Goal: Information Seeking & Learning: Learn about a topic

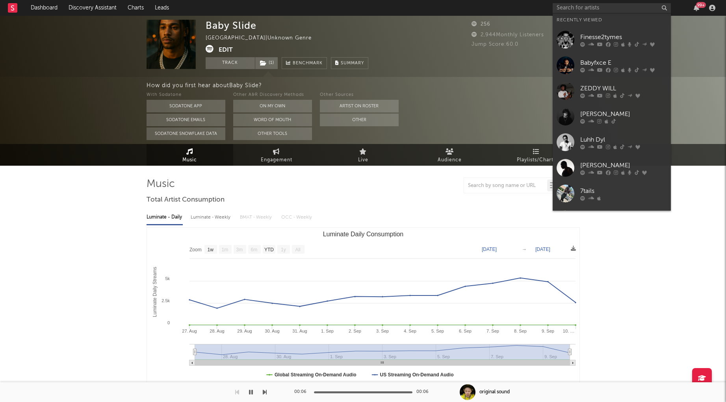
select select "1w"
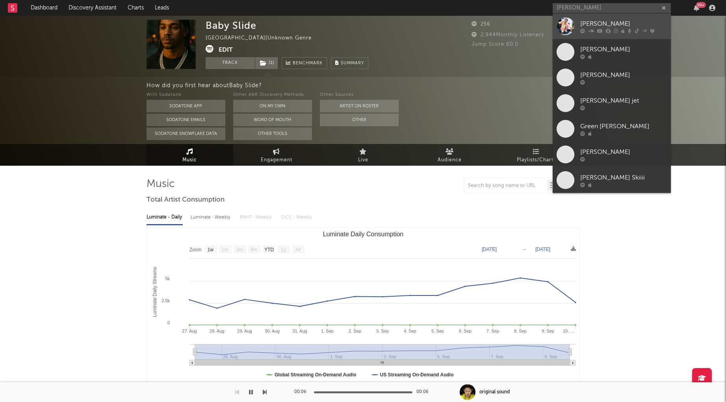
type input "[PERSON_NAME]"
click at [617, 22] on div "[PERSON_NAME]" at bounding box center [624, 23] width 87 height 9
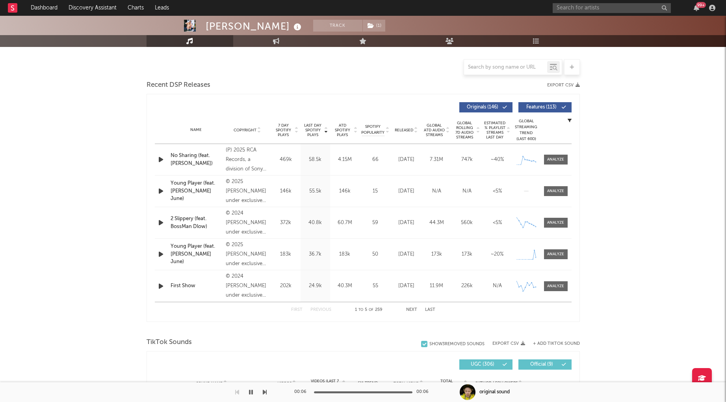
select select "6m"
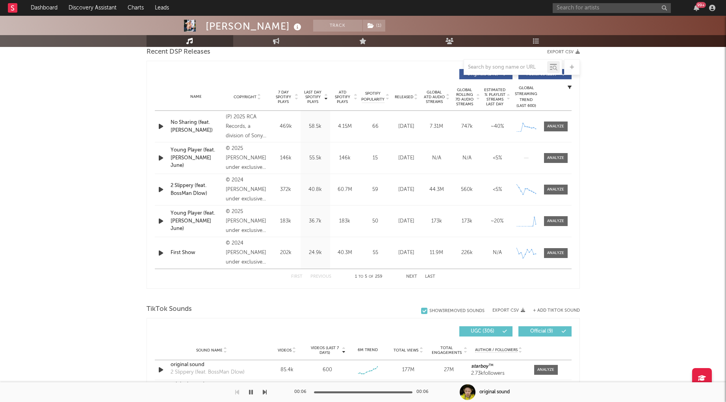
scroll to position [287, 0]
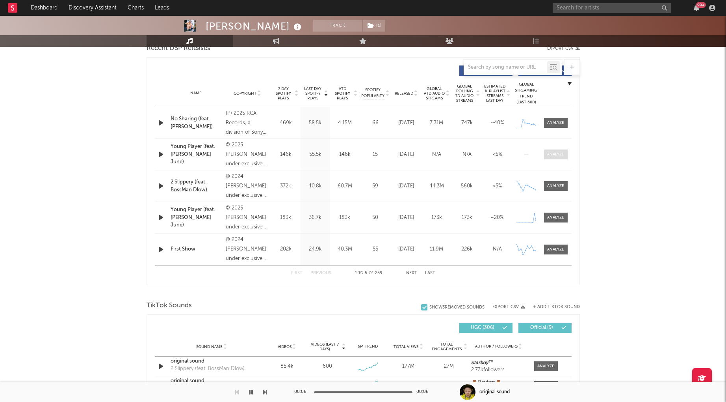
click at [553, 155] on div at bounding box center [555, 154] width 17 height 6
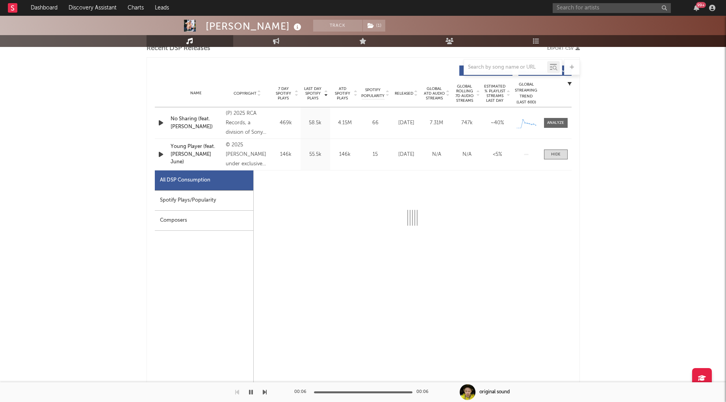
select select "1w"
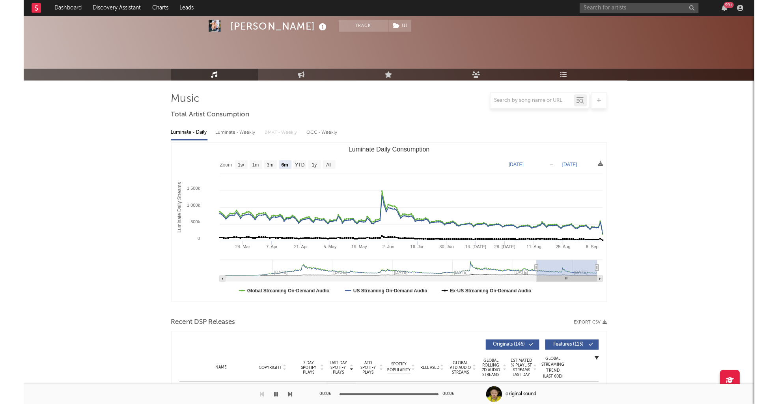
scroll to position [0, 0]
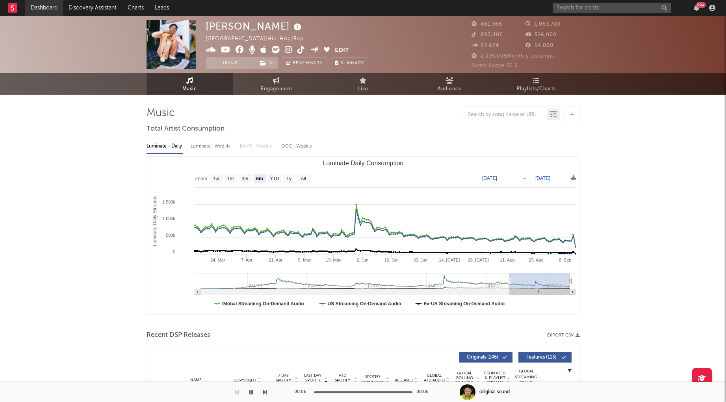
click at [47, 9] on link "Dashboard" at bounding box center [44, 8] width 38 height 16
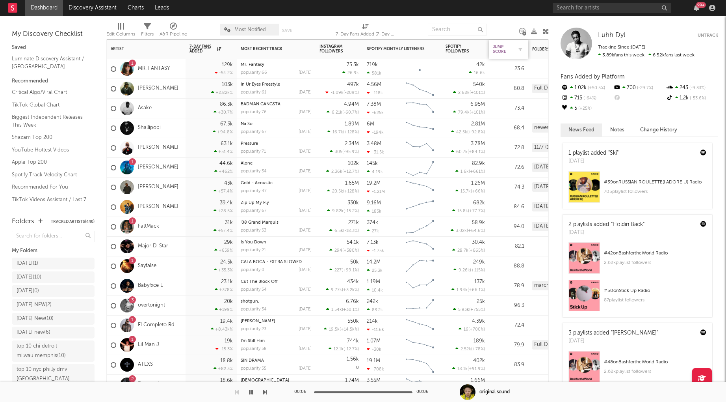
click at [501, 48] on div "Jump Score" at bounding box center [503, 49] width 20 height 9
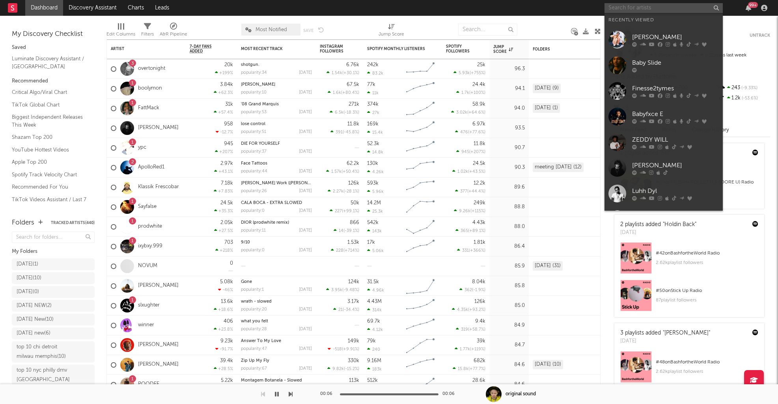
click at [646, 6] on input "text" at bounding box center [663, 8] width 118 height 10
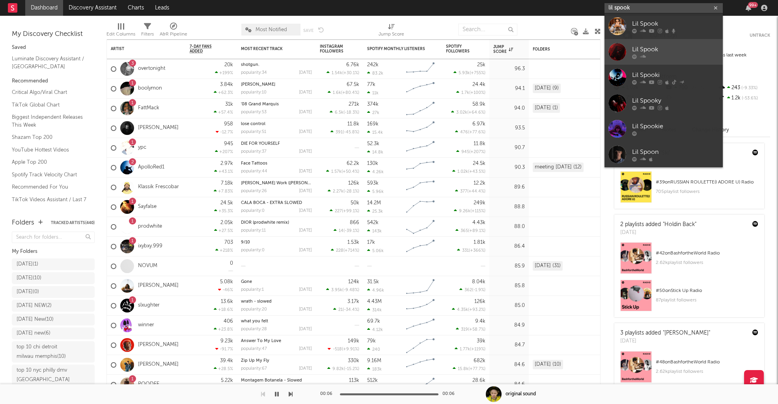
type input "lil spook"
click at [665, 44] on link "Lil Spook" at bounding box center [663, 52] width 118 height 26
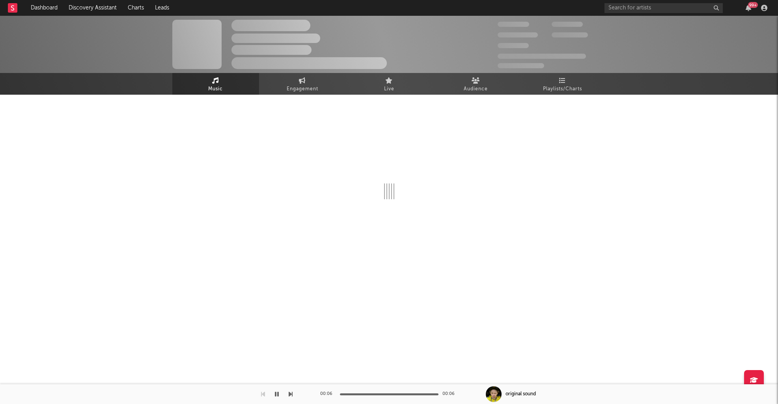
select select "1w"
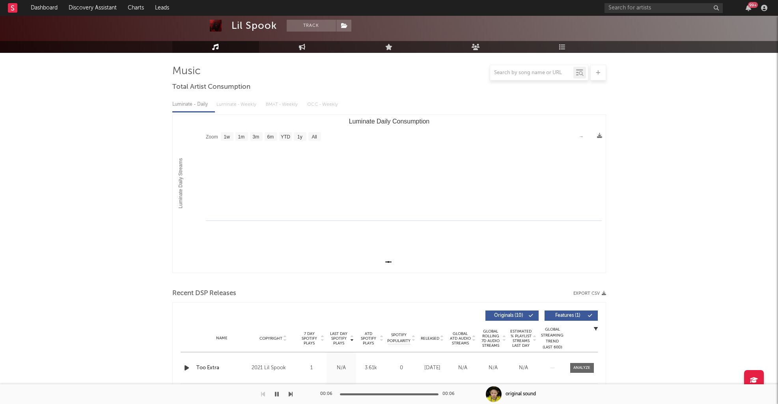
scroll to position [52, 0]
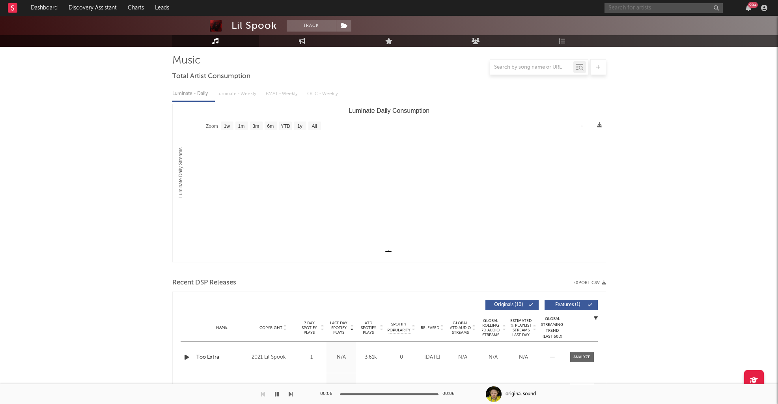
click at [632, 4] on input "text" at bounding box center [663, 8] width 118 height 10
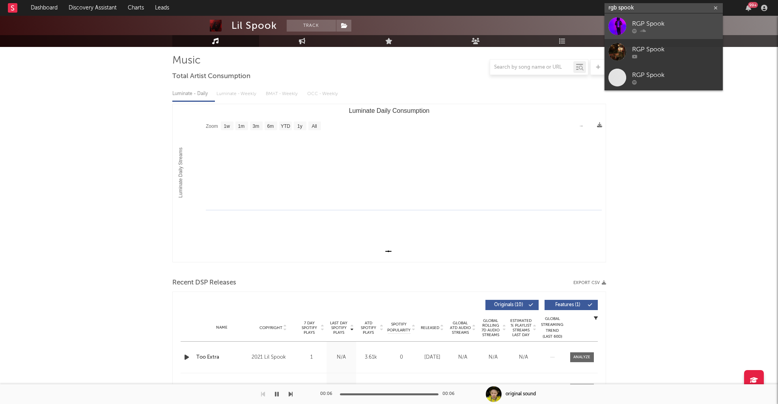
type input "rgb spook"
click at [665, 26] on div "RGP Spook" at bounding box center [675, 23] width 87 height 9
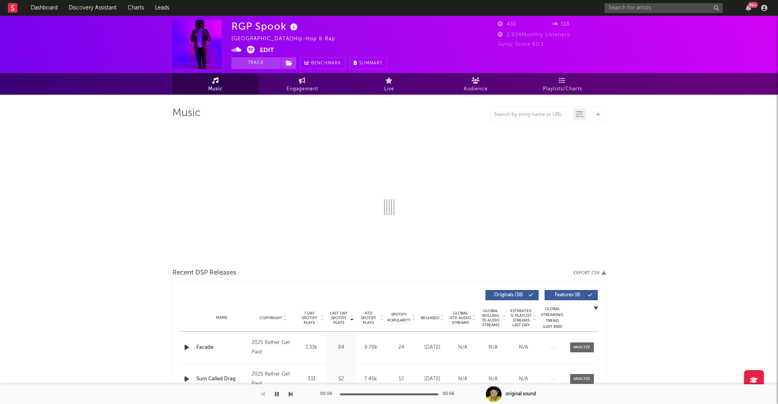
select select "1w"
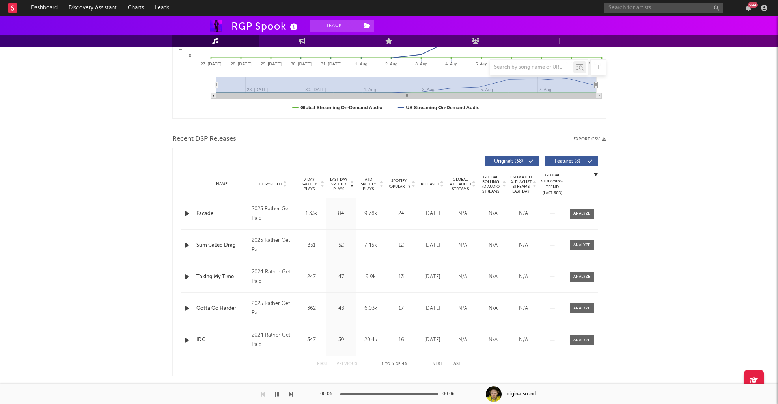
scroll to position [197, 0]
click at [586, 216] on span at bounding box center [582, 212] width 24 height 10
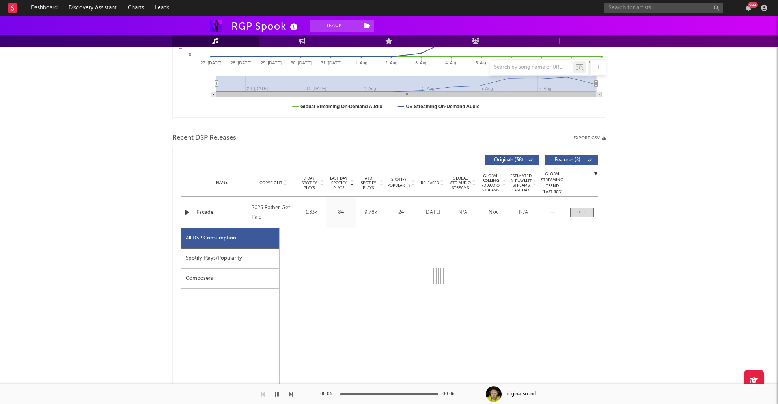
select select "1w"
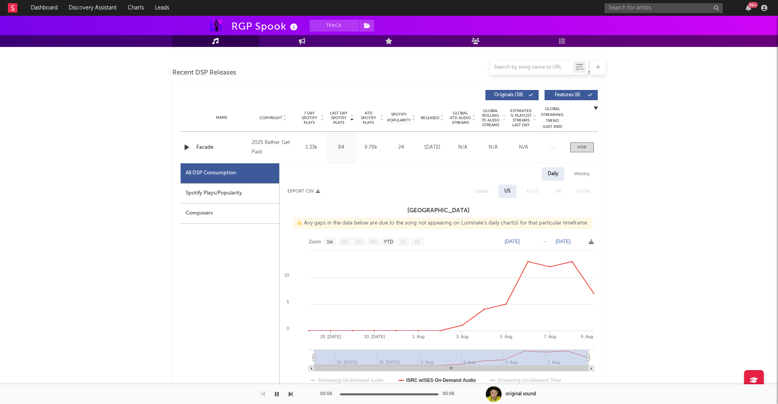
scroll to position [301, 0]
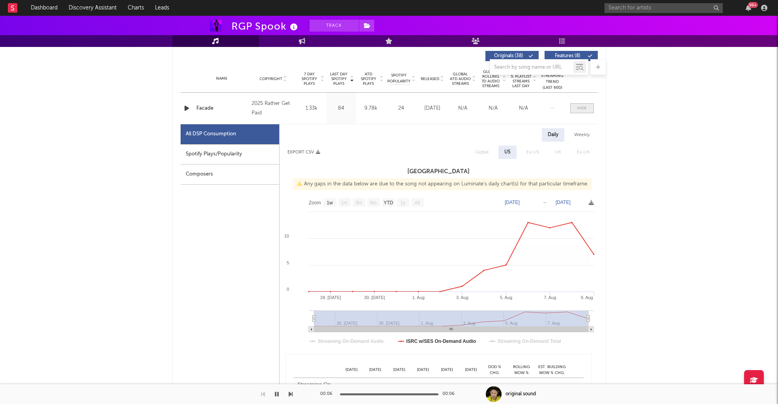
click at [580, 110] on div at bounding box center [581, 108] width 9 height 6
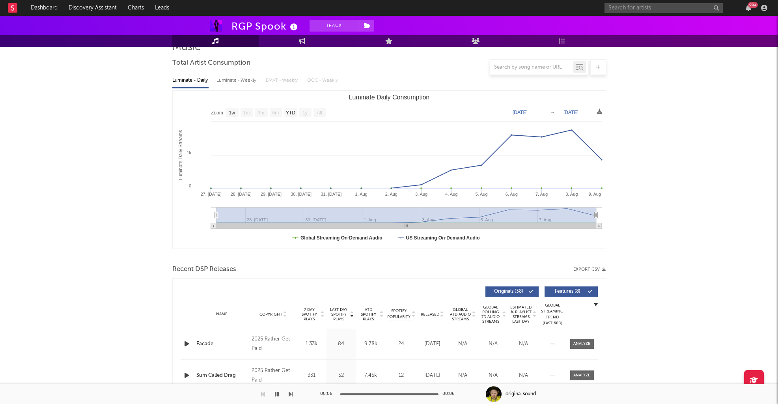
scroll to position [0, 0]
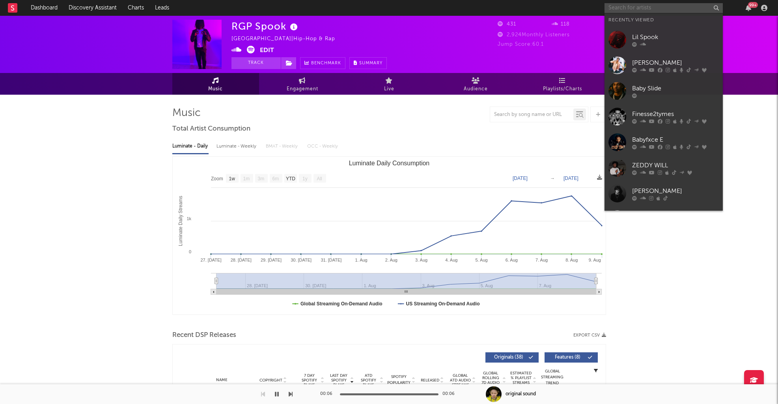
click at [634, 8] on input "text" at bounding box center [663, 8] width 118 height 10
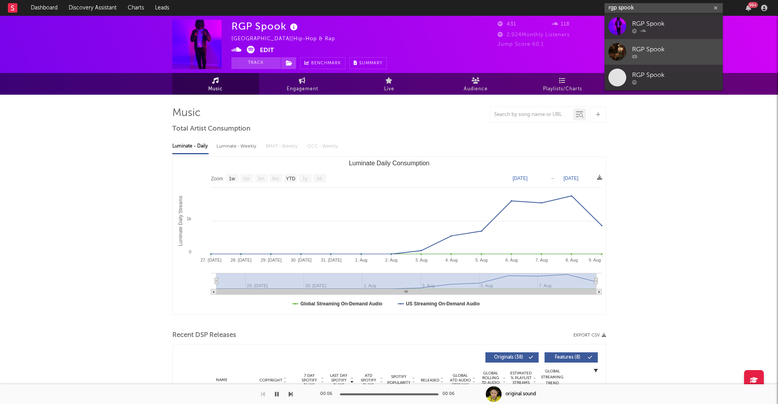
type input "rgp spook"
click at [650, 52] on div "RGP Spook" at bounding box center [675, 49] width 87 height 9
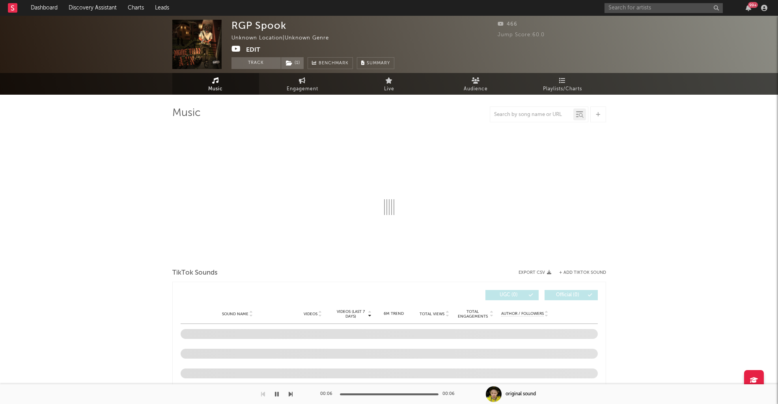
select select "1w"
